Goal: Task Accomplishment & Management: Manage account settings

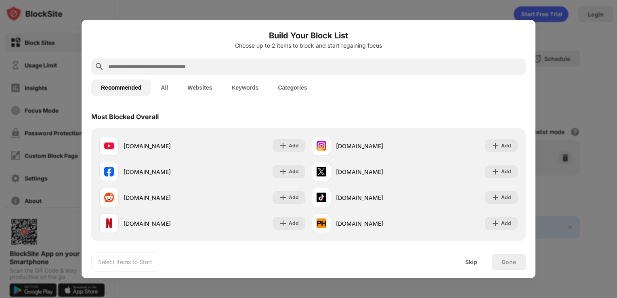
click at [202, 62] on input "text" at bounding box center [314, 67] width 415 height 10
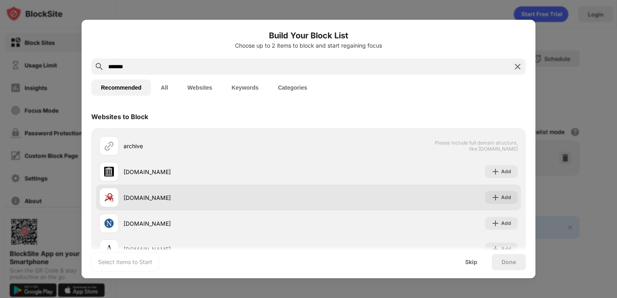
type input "*******"
click at [133, 199] on div "[DOMAIN_NAME]" at bounding box center [216, 198] width 185 height 8
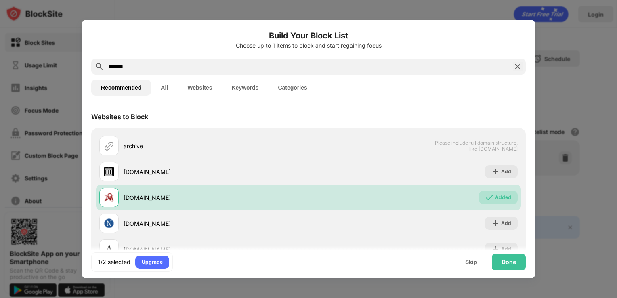
click at [514, 65] on img at bounding box center [518, 67] width 10 height 10
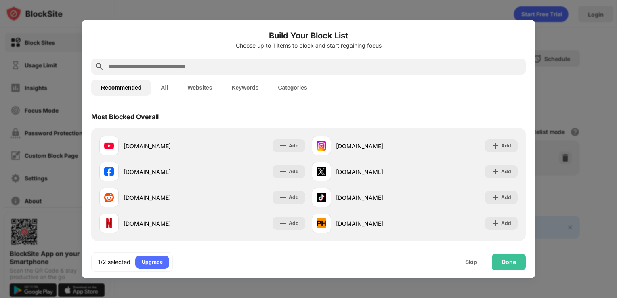
click at [327, 68] on input "text" at bounding box center [314, 67] width 415 height 10
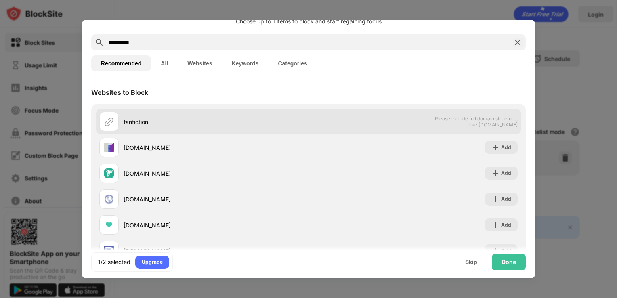
scroll to position [55, 0]
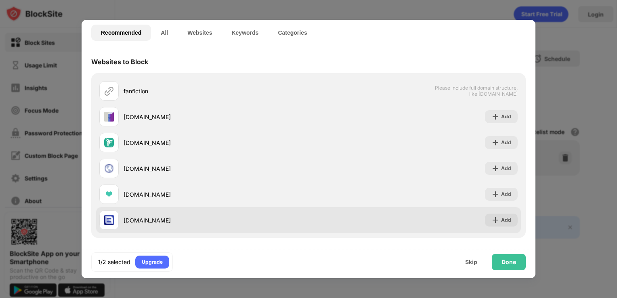
type input "**********"
click at [179, 219] on div "[DOMAIN_NAME]" at bounding box center [216, 220] width 185 height 8
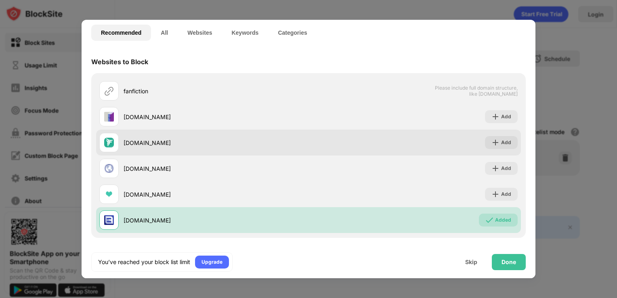
scroll to position [0, 0]
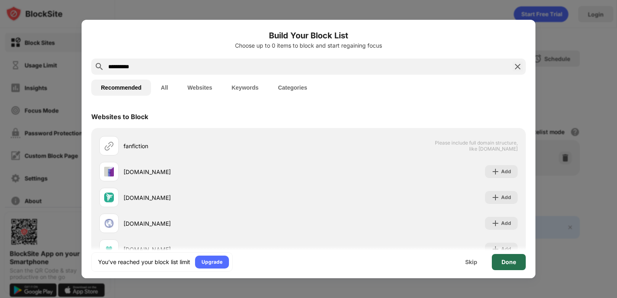
click at [505, 263] on div "Done" at bounding box center [509, 262] width 15 height 6
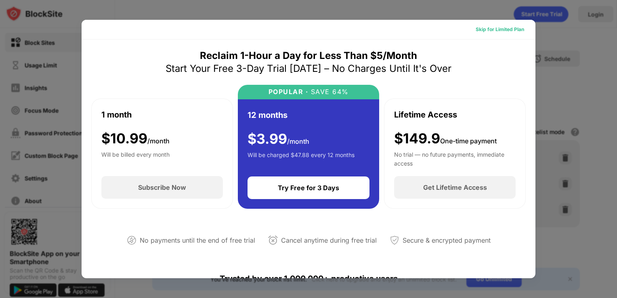
click at [499, 29] on div "Skip for Limited Plan" at bounding box center [500, 29] width 48 height 8
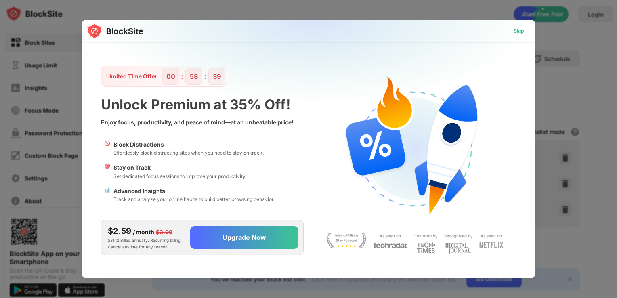
click at [517, 32] on div "Skip" at bounding box center [519, 31] width 11 height 8
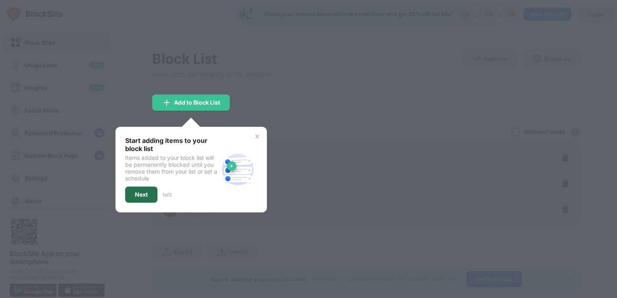
click at [144, 196] on div "Next" at bounding box center [141, 194] width 13 height 6
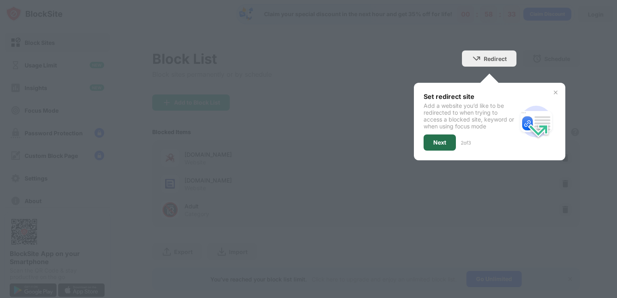
click at [443, 138] on div "Next" at bounding box center [440, 143] width 32 height 16
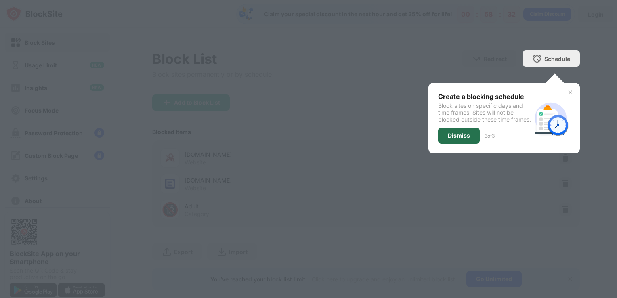
click at [443, 138] on div "Dismiss" at bounding box center [459, 136] width 42 height 16
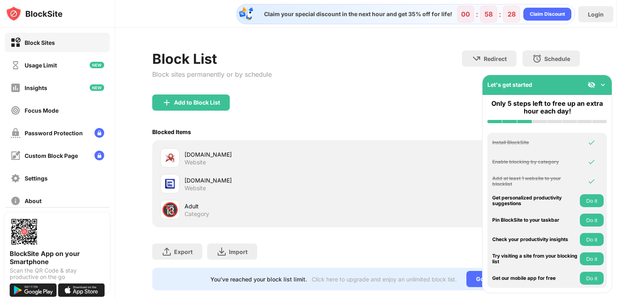
click at [602, 85] on img at bounding box center [603, 85] width 8 height 8
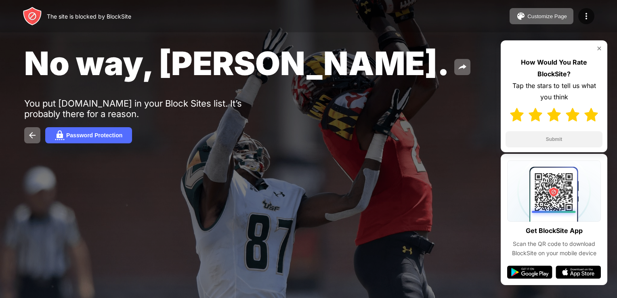
click at [587, 113] on img at bounding box center [592, 115] width 14 height 14
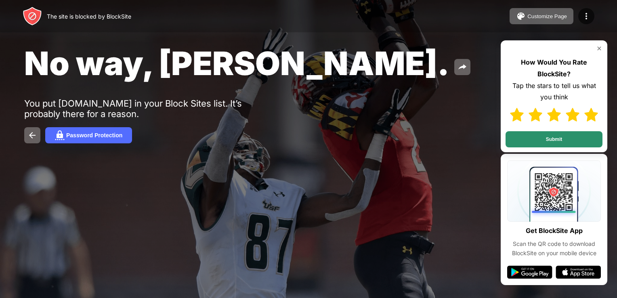
click at [576, 136] on button "Submit" at bounding box center [554, 139] width 97 height 16
